Goal: Information Seeking & Learning: Learn about a topic

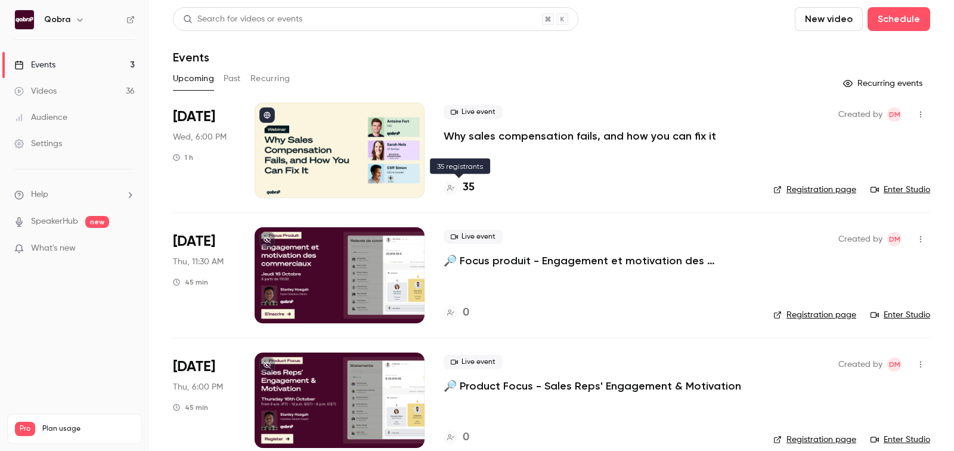
click at [470, 192] on h4 "35" at bounding box center [469, 187] width 12 height 16
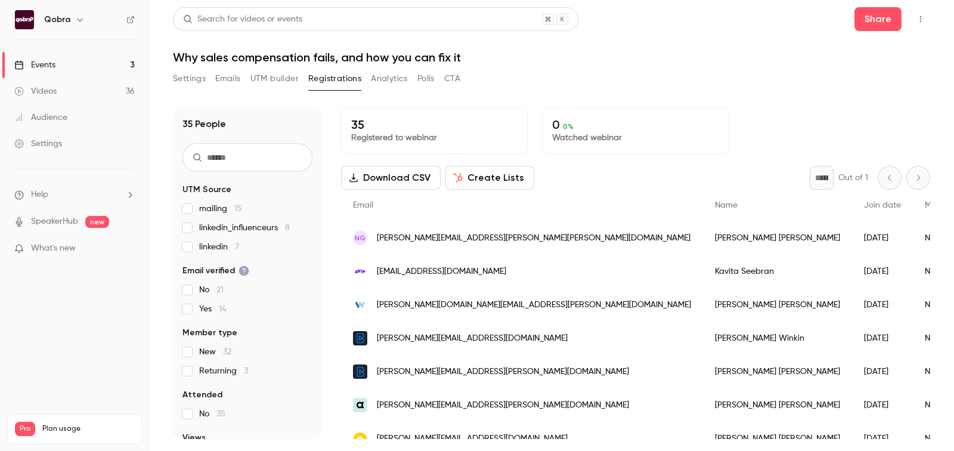
click at [98, 85] on link "Videos 36" at bounding box center [74, 91] width 149 height 26
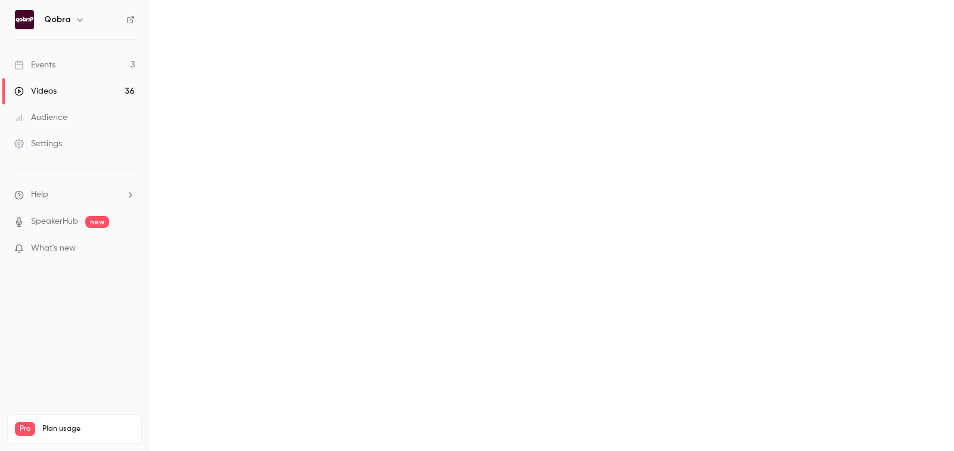
click at [94, 66] on link "Events 3" at bounding box center [74, 65] width 149 height 26
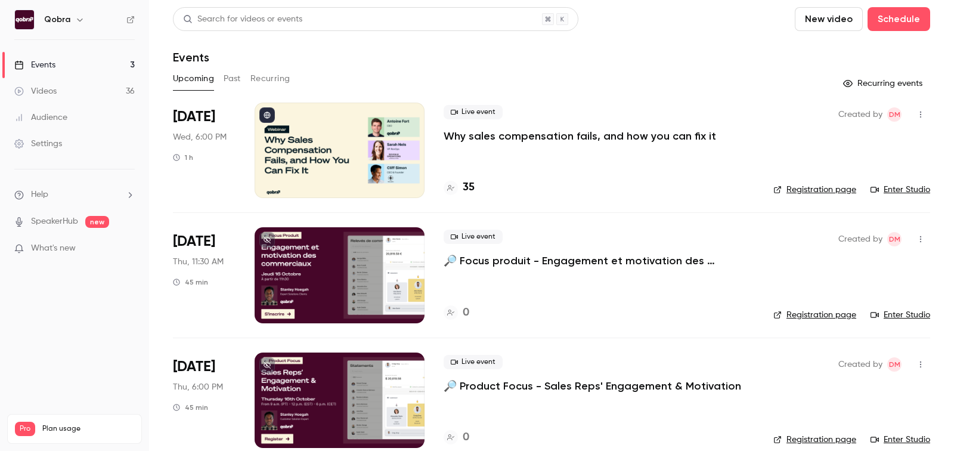
click at [227, 73] on button "Past" at bounding box center [232, 78] width 17 height 19
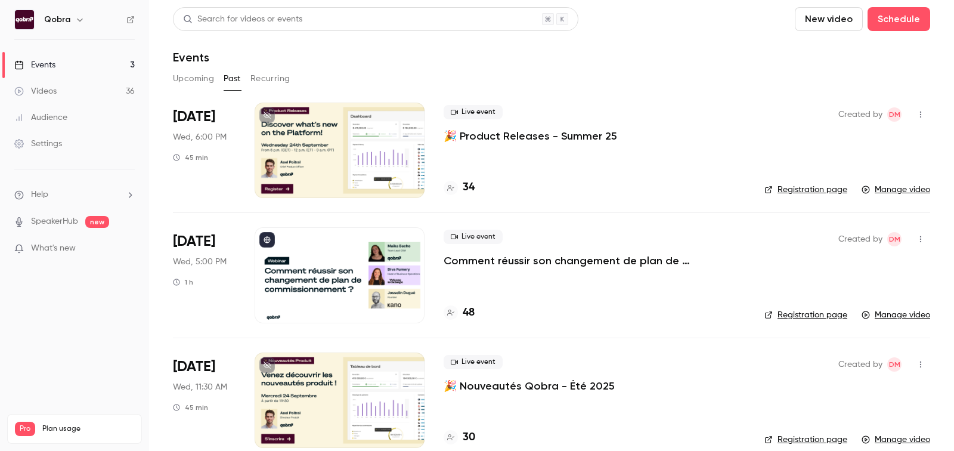
click at [204, 78] on button "Upcoming" at bounding box center [193, 78] width 41 height 19
